Goal: Task Accomplishment & Management: Manage account settings

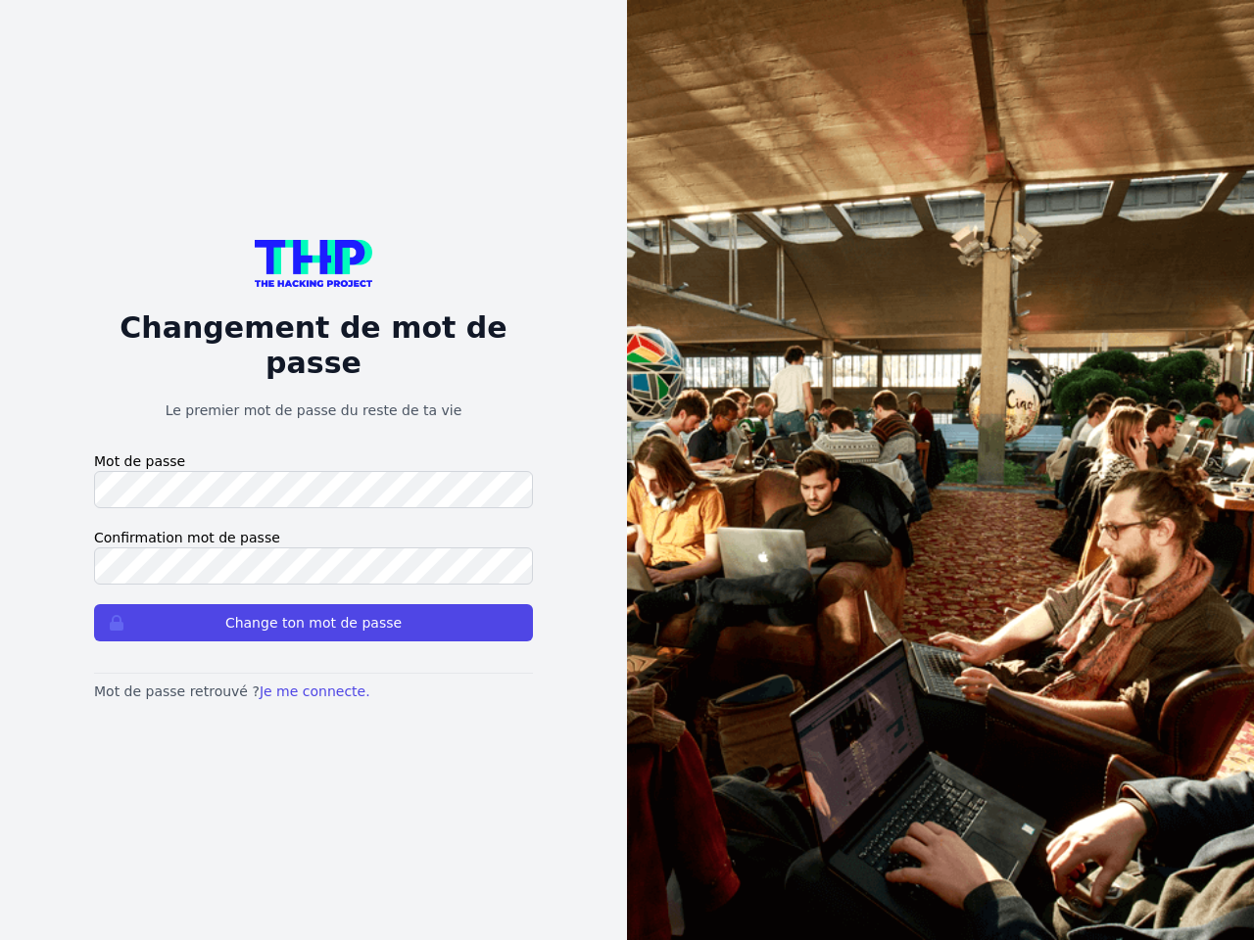
click at [313, 605] on button "Change ton mot de passe" at bounding box center [313, 622] width 439 height 37
